Goal: Task Accomplishment & Management: Manage account settings

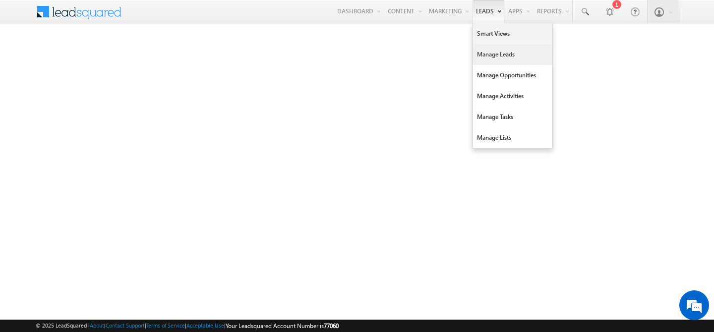
click at [489, 55] on link "Manage Leads" at bounding box center [512, 54] width 79 height 21
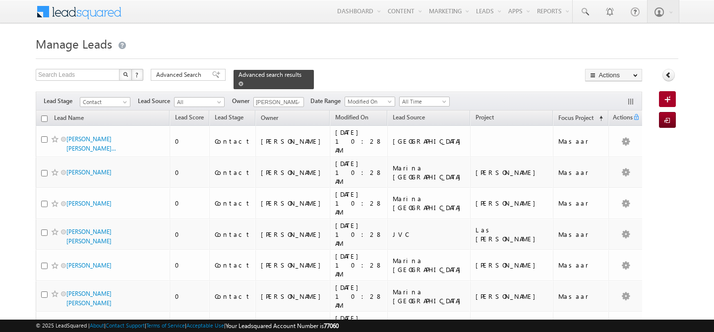
click at [244, 81] on span at bounding box center [241, 83] width 5 height 5
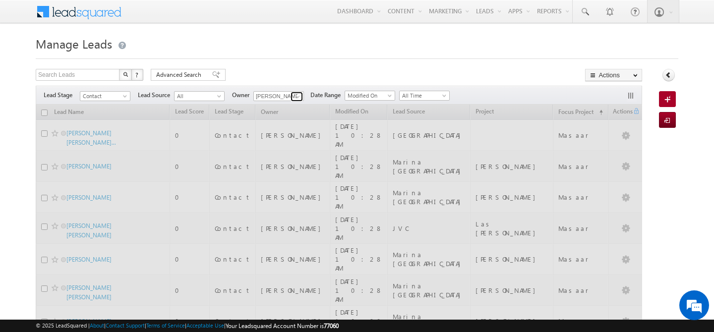
click at [297, 96] on span at bounding box center [298, 97] width 8 height 8
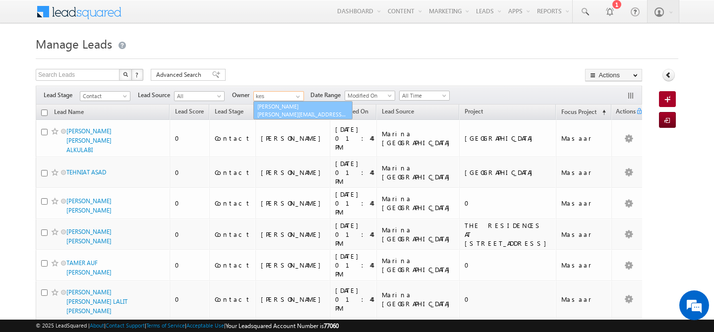
click at [299, 107] on link "[PERSON_NAME] [PERSON_NAME][EMAIL_ADDRESS][DOMAIN_NAME]" at bounding box center [302, 110] width 99 height 19
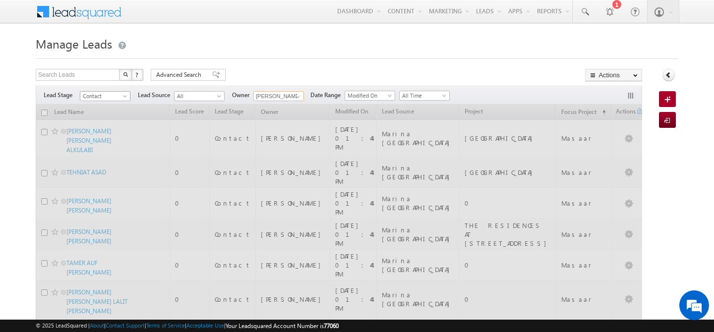
type input "[PERSON_NAME]"
click at [122, 96] on span "Contact" at bounding box center [103, 96] width 47 height 9
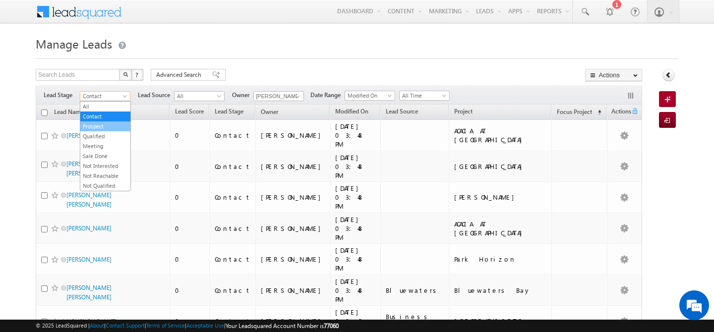
click at [99, 129] on link "Prospect" at bounding box center [105, 126] width 50 height 9
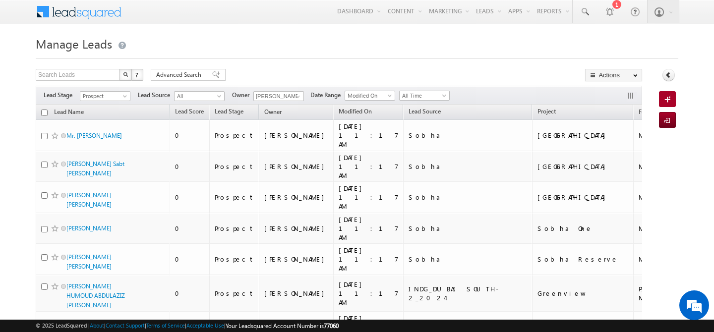
click at [46, 116] on input "checkbox" at bounding box center [44, 113] width 6 height 6
checkbox input "true"
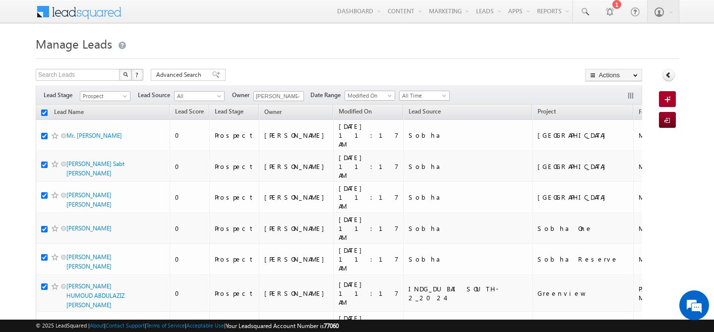
checkbox input "true"
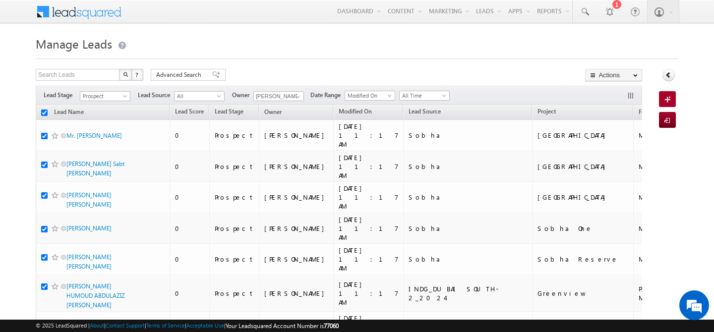
checkbox input "true"
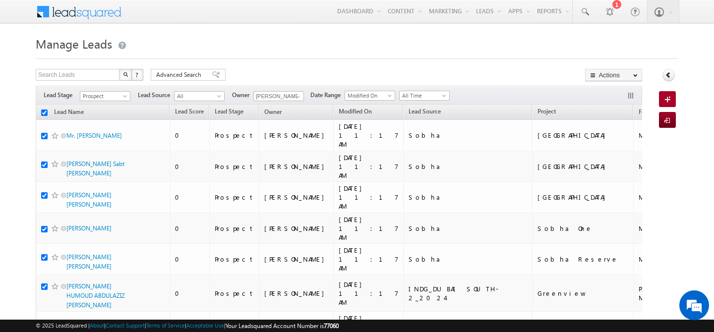
checkbox input "true"
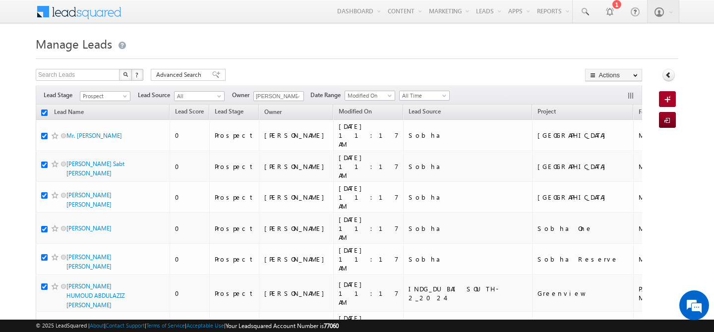
checkbox input "true"
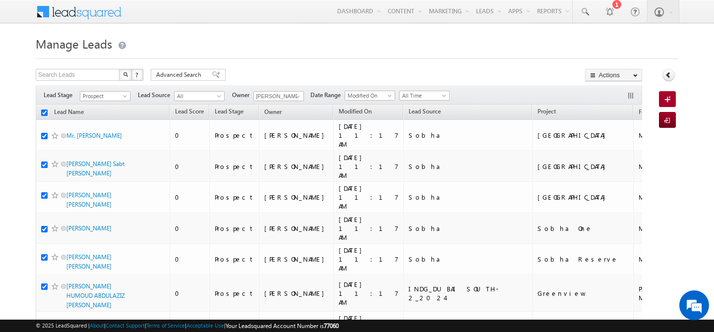
checkbox input "true"
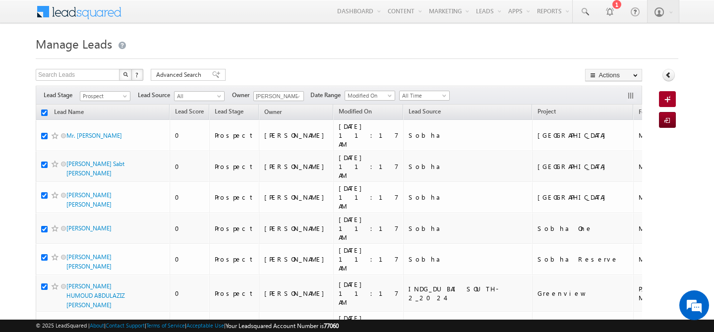
checkbox input "true"
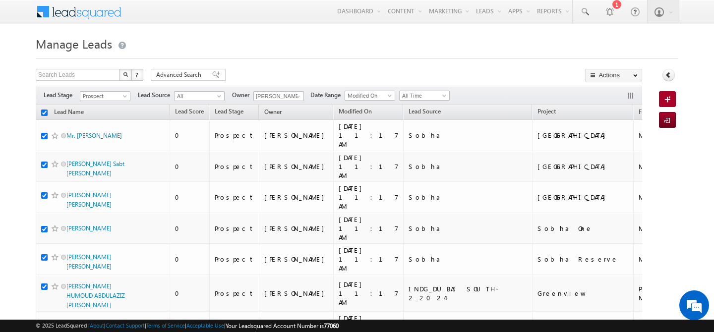
checkbox input "true"
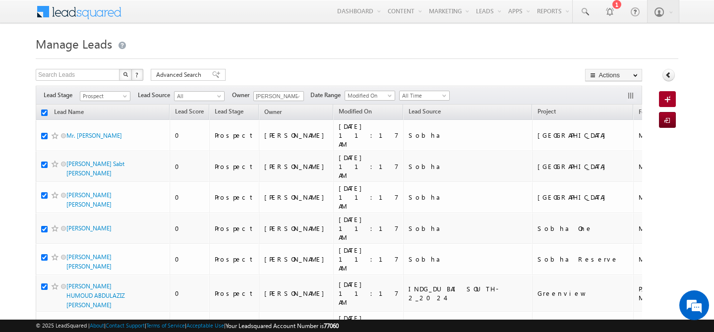
checkbox input "true"
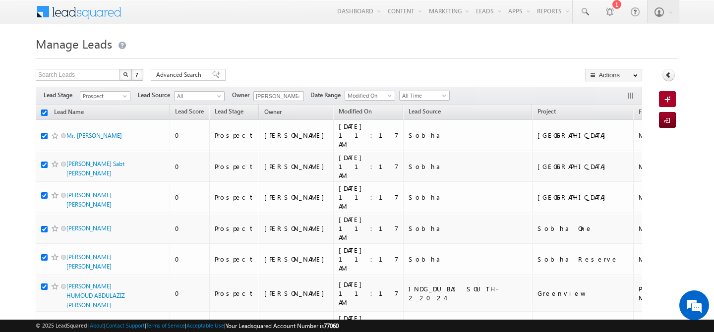
checkbox input "true"
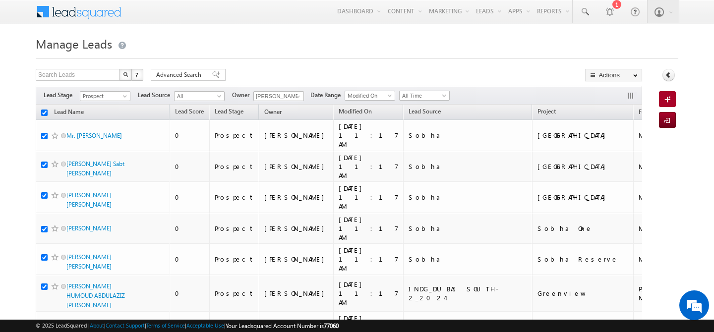
checkbox input "true"
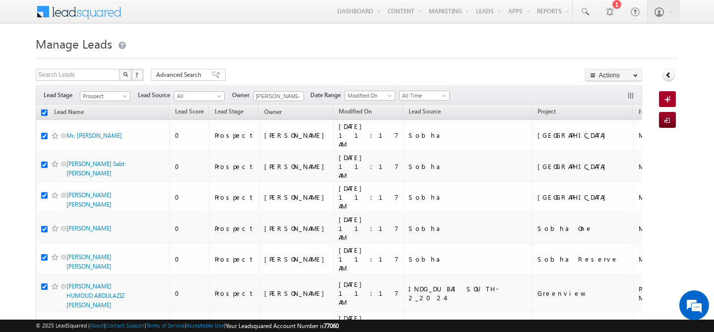
checkbox input "true"
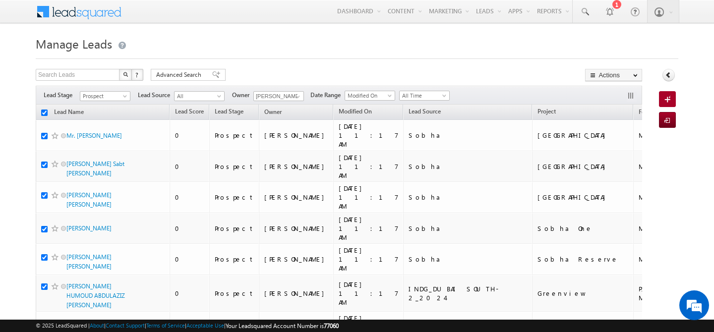
checkbox input "true"
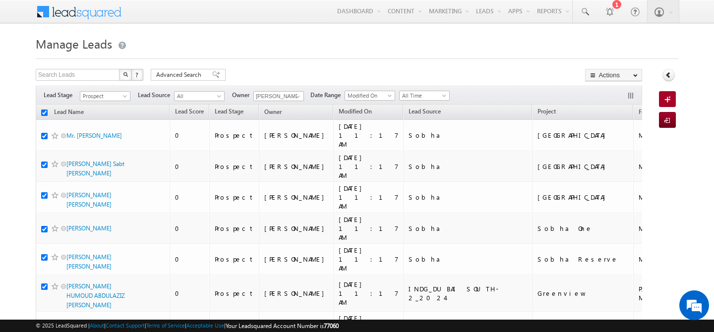
checkbox input "true"
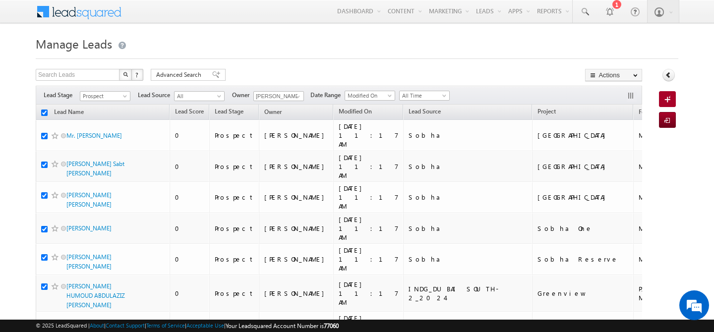
checkbox input "true"
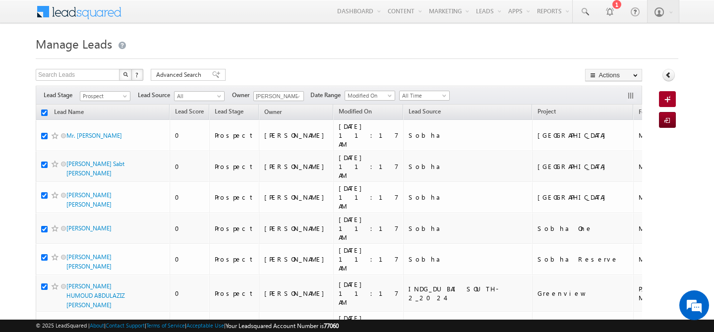
checkbox input "true"
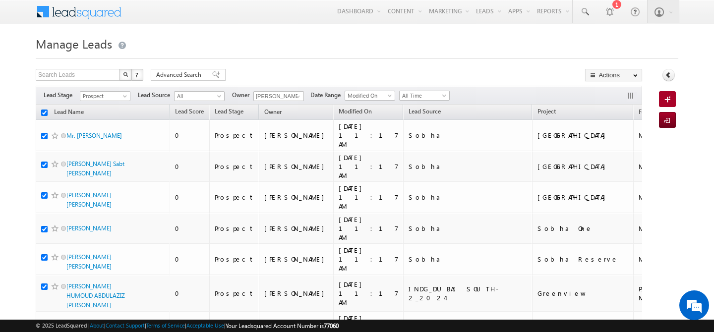
checkbox input "true"
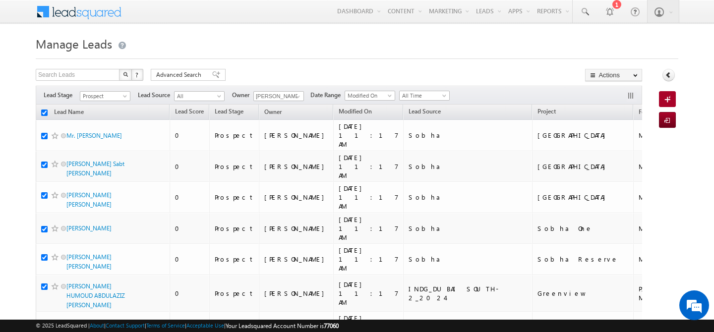
checkbox input "true"
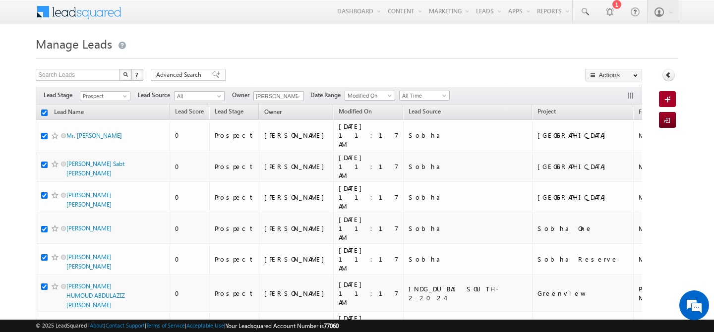
checkbox input "true"
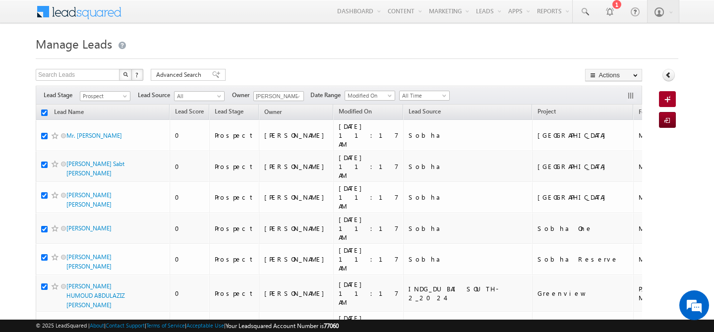
checkbox input "true"
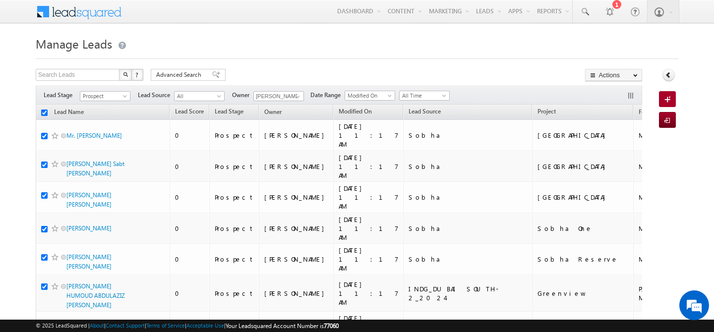
checkbox input "true"
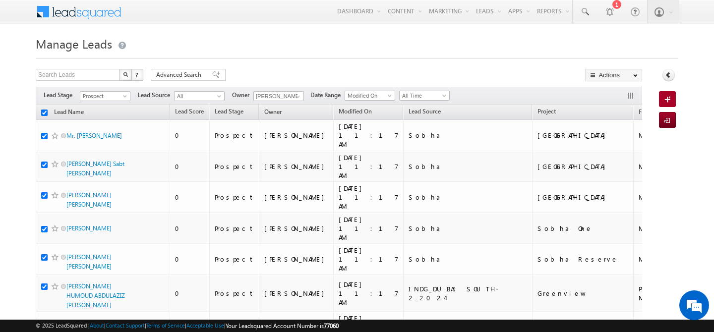
checkbox input "true"
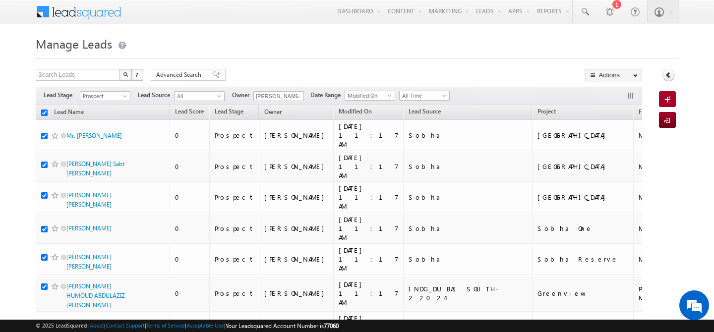
checkbox input "true"
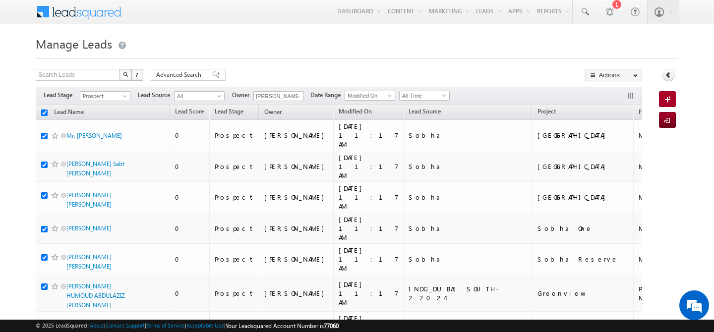
checkbox input "true"
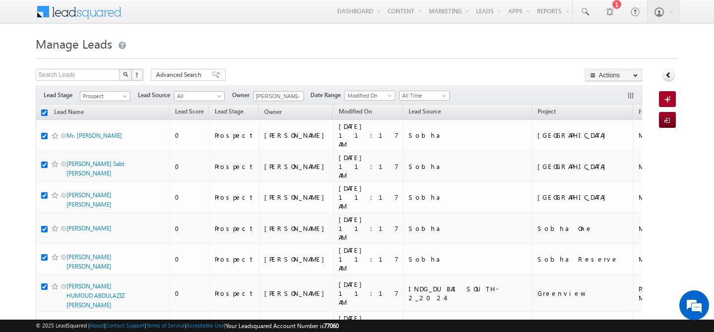
checkbox input "true"
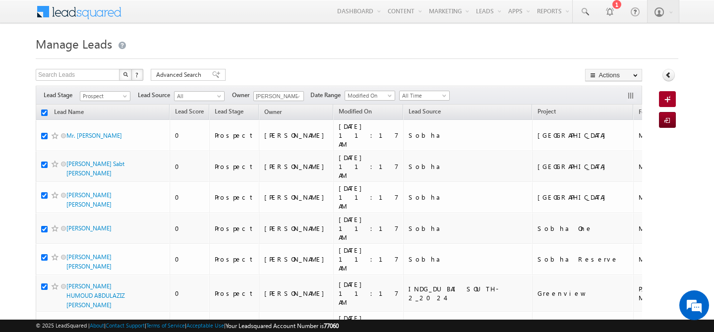
checkbox input "true"
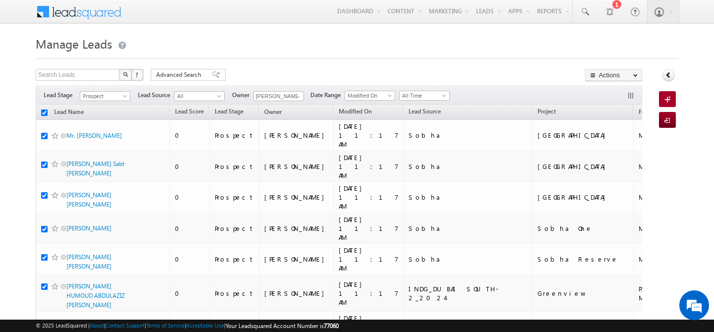
checkbox input "true"
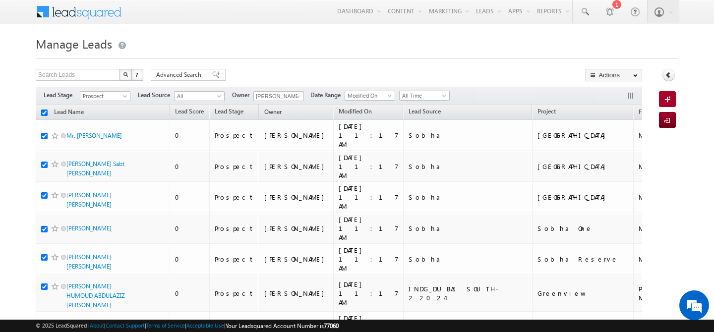
checkbox input "true"
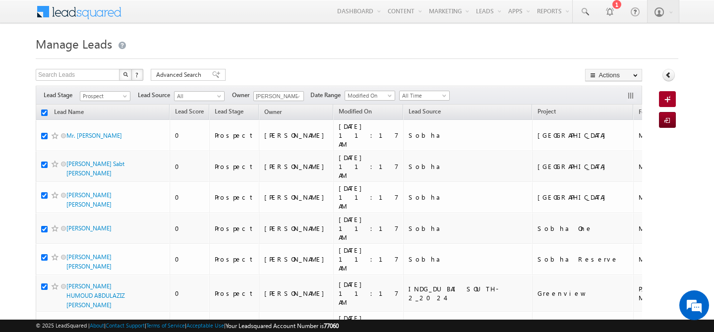
checkbox input "true"
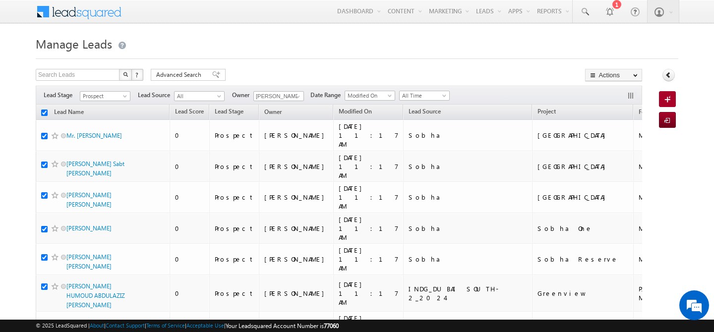
checkbox input "true"
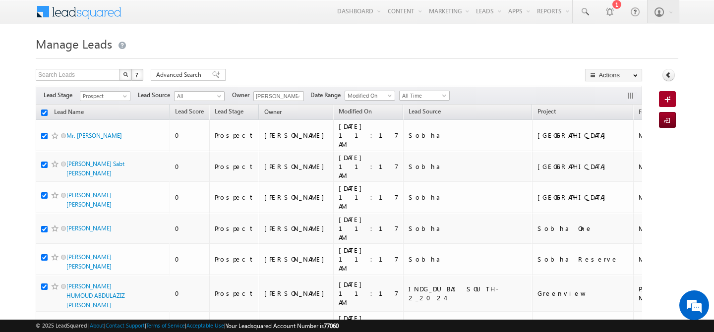
checkbox input "true"
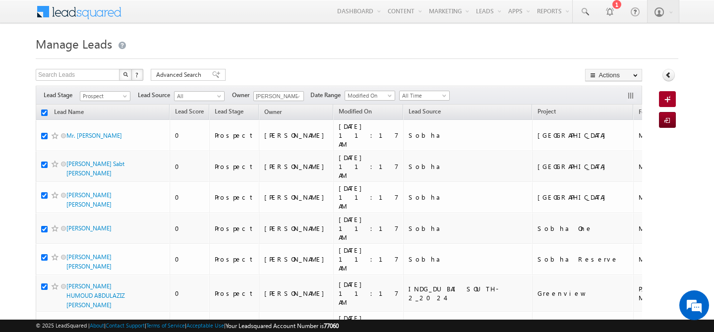
checkbox input "true"
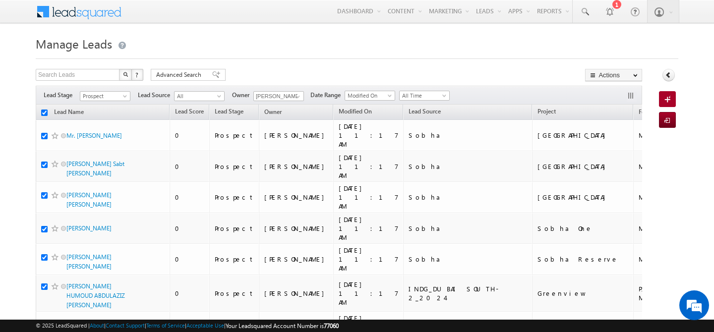
checkbox input "true"
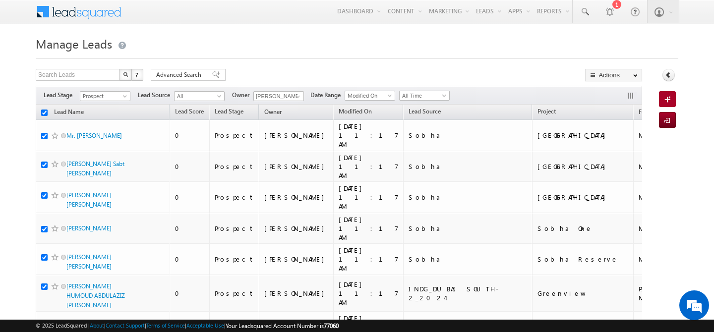
checkbox input "true"
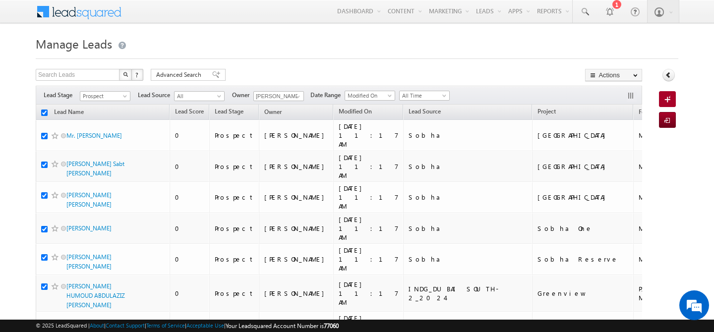
checkbox input "true"
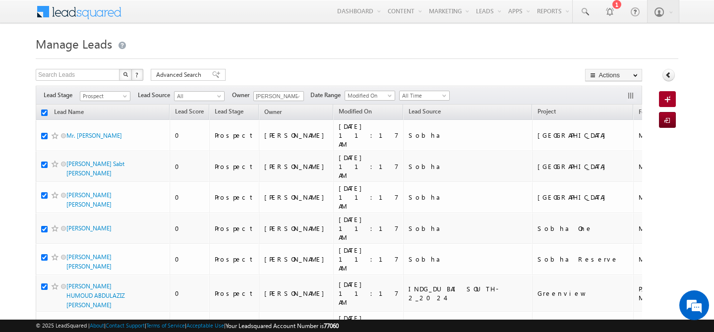
checkbox input "true"
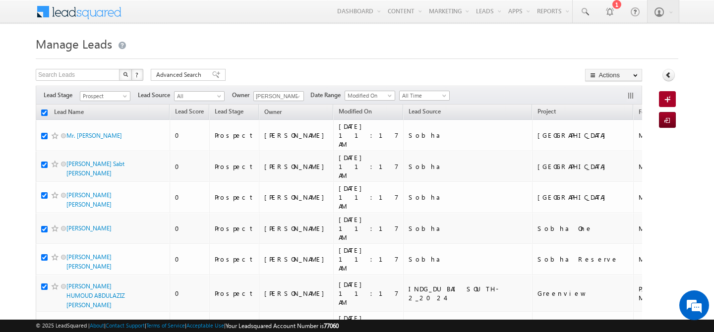
checkbox input "true"
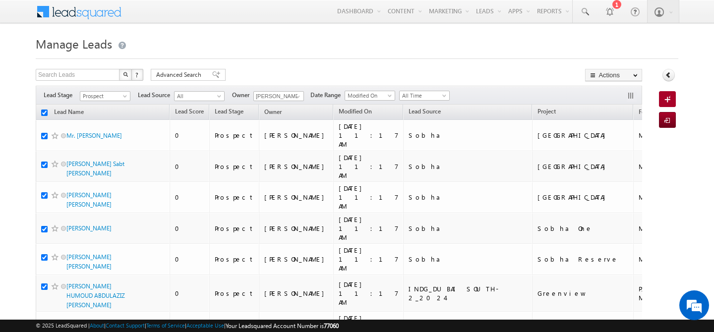
checkbox input "true"
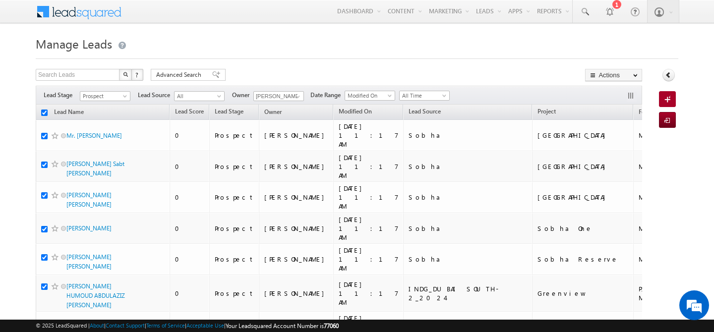
checkbox input "true"
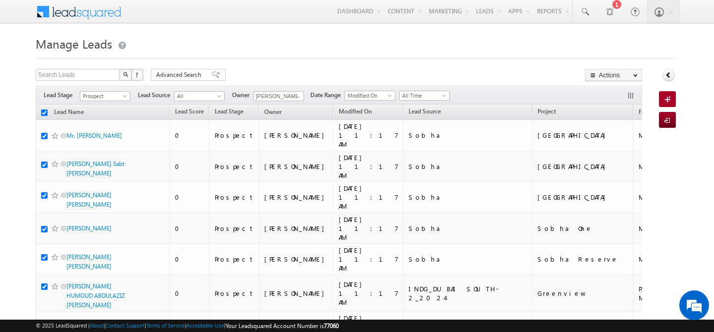
checkbox input "true"
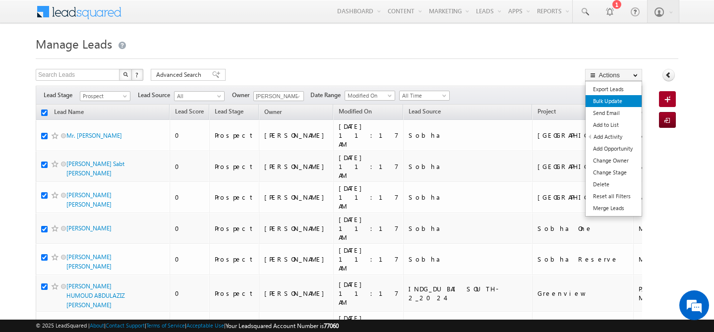
click at [619, 98] on link "Bulk Update" at bounding box center [614, 101] width 56 height 12
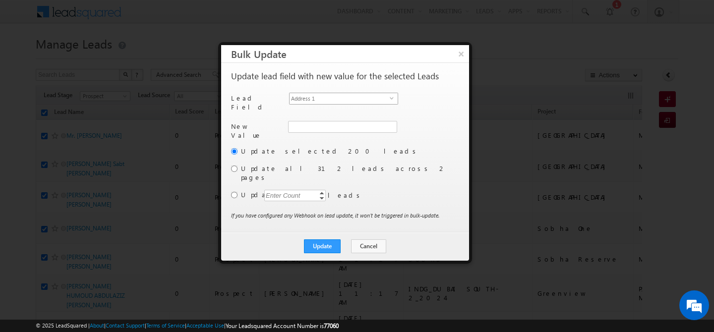
click at [373, 97] on span "Address 1" at bounding box center [340, 98] width 100 height 11
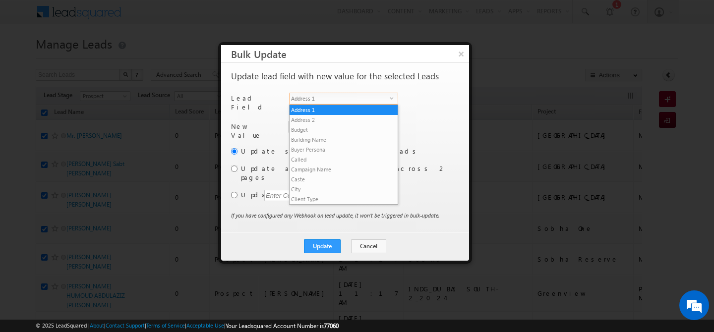
scroll to position [387, 0]
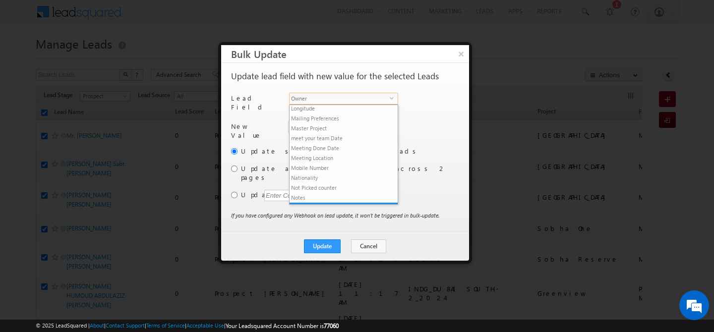
click at [364, 97] on span "Owner" at bounding box center [340, 98] width 100 height 11
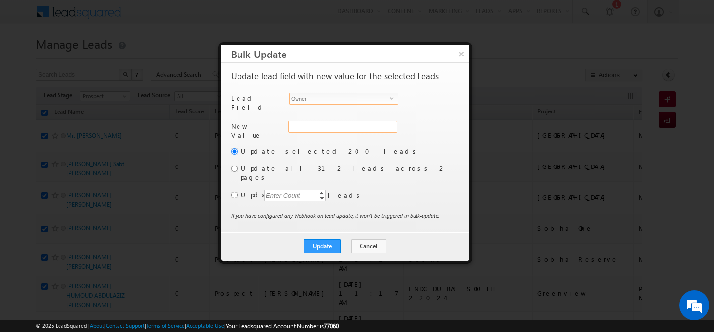
click at [338, 122] on div "Address 1" at bounding box center [341, 132] width 107 height 22
click at [339, 127] on input "hemant yogi" at bounding box center [342, 127] width 108 height 12
click at [314, 143] on span "[PERSON_NAME][EMAIL_ADDRESS][DOMAIN_NAME]" at bounding box center [336, 146] width 89 height 7
click at [278, 164] on label "Update all 312 leads across 2 pages" at bounding box center [349, 173] width 216 height 18
click at [273, 164] on label "Update all 312 leads across 2 pages" at bounding box center [349, 173] width 216 height 18
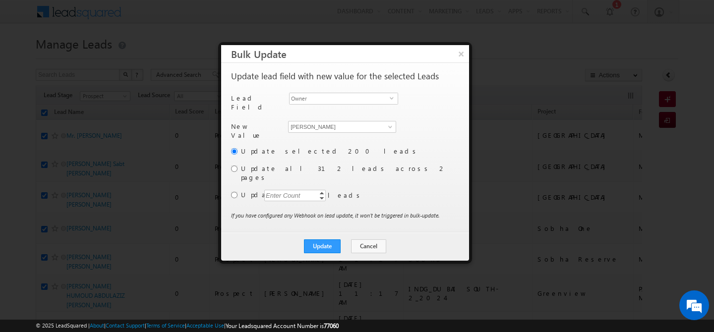
click at [265, 165] on label "Update all 312 leads across 2 pages" at bounding box center [349, 173] width 216 height 18
click at [234, 166] on input "radio" at bounding box center [234, 169] width 6 height 6
click at [325, 240] on button "Update" at bounding box center [322, 247] width 37 height 14
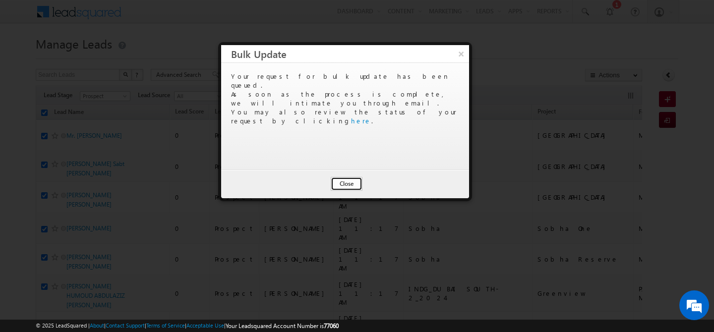
click at [346, 190] on button "Close" at bounding box center [347, 184] width 32 height 14
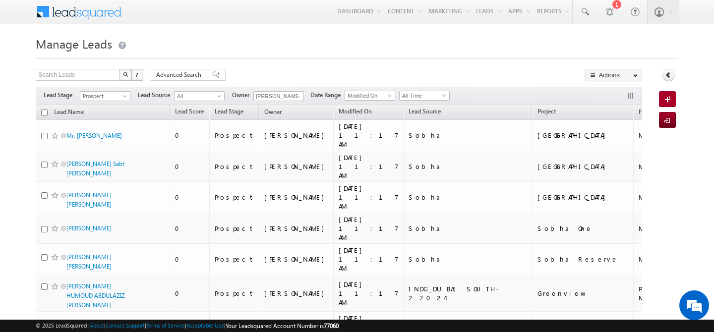
click at [47, 114] on input "checkbox" at bounding box center [44, 113] width 6 height 6
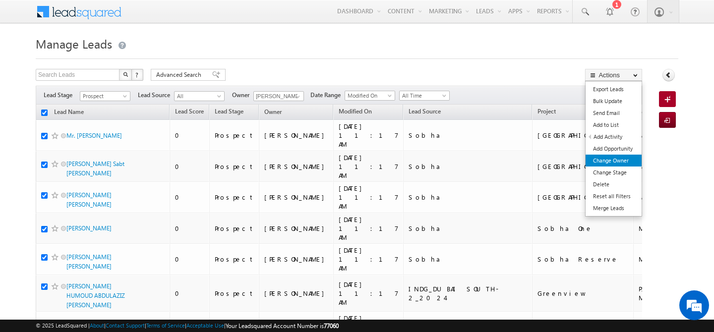
click at [620, 160] on link "Change Owner" at bounding box center [614, 161] width 56 height 12
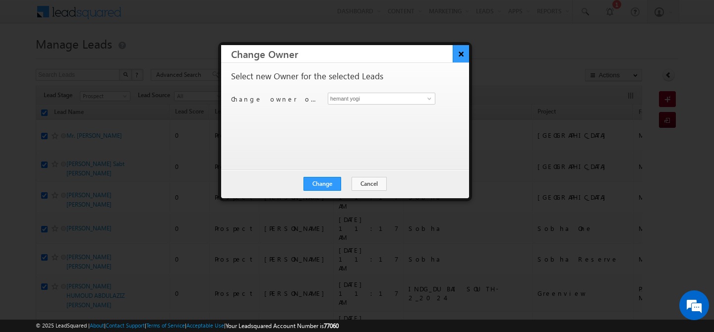
click at [465, 57] on button "×" at bounding box center [461, 53] width 16 height 17
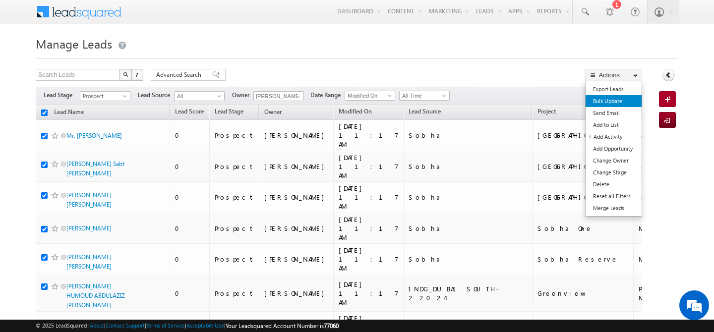
click at [619, 105] on link "Bulk Update" at bounding box center [614, 101] width 56 height 12
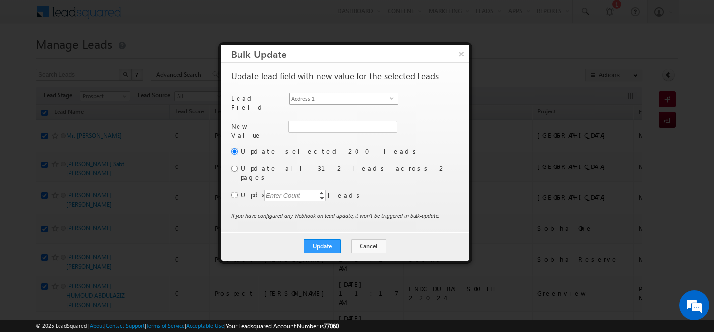
click at [384, 95] on span "Address 1" at bounding box center [340, 98] width 100 height 11
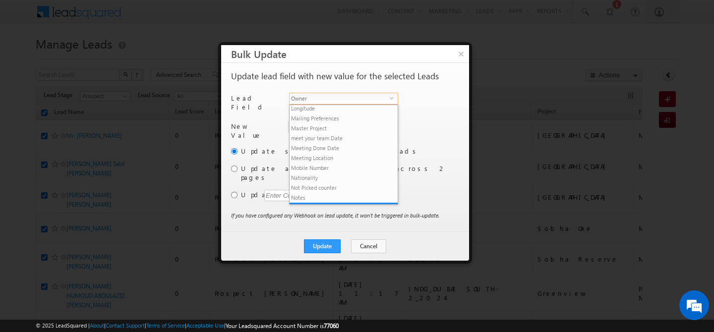
click at [368, 102] on span "Owner" at bounding box center [340, 98] width 100 height 11
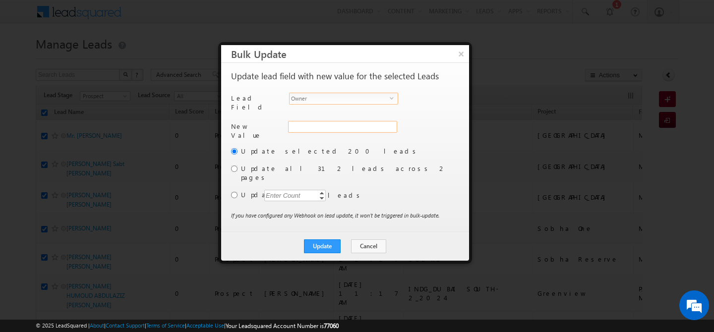
click at [337, 124] on div "Address 1" at bounding box center [341, 132] width 107 height 22
click at [328, 124] on input "hemant yogi" at bounding box center [342, 127] width 108 height 12
click at [323, 134] on link "[PERSON_NAME] [PERSON_NAME][EMAIL_ADDRESS][DOMAIN_NAME]" at bounding box center [342, 142] width 108 height 19
click at [236, 166] on input "radio" at bounding box center [234, 169] width 6 height 6
click at [326, 240] on button "Update" at bounding box center [322, 247] width 37 height 14
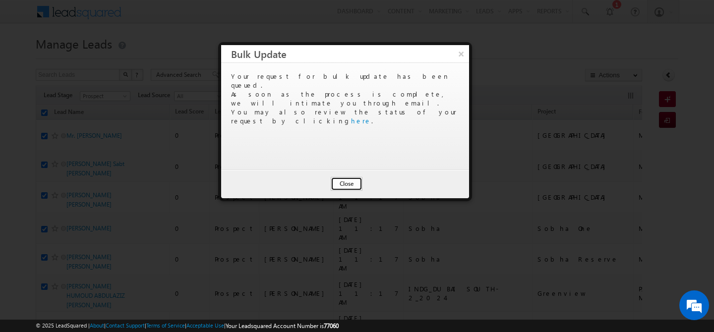
click at [339, 187] on button "Close" at bounding box center [347, 184] width 32 height 14
